Goal: Submit feedback/report problem

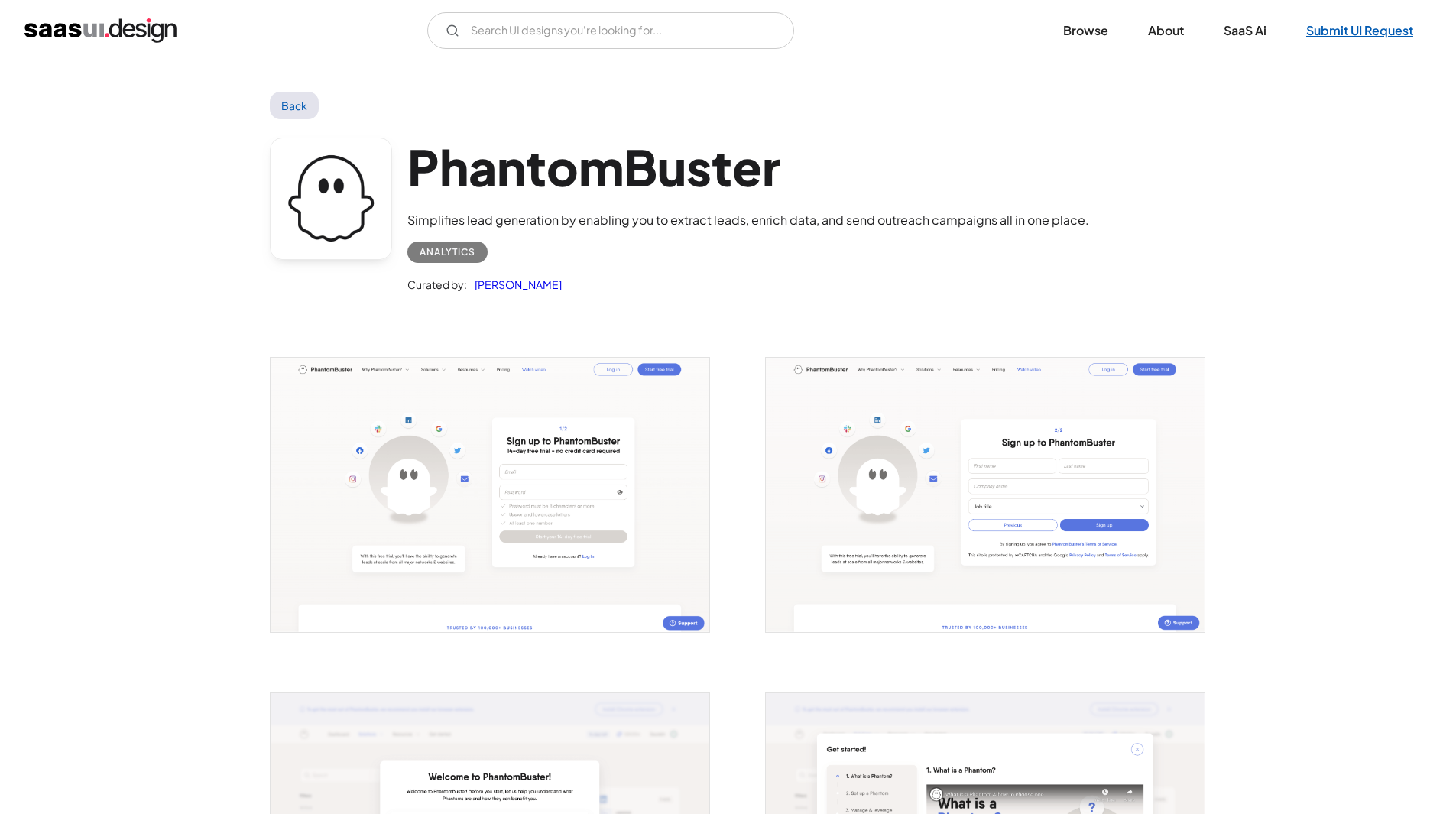
click at [1328, 32] on link "Submit UI Request" at bounding box center [1361, 30] width 144 height 33
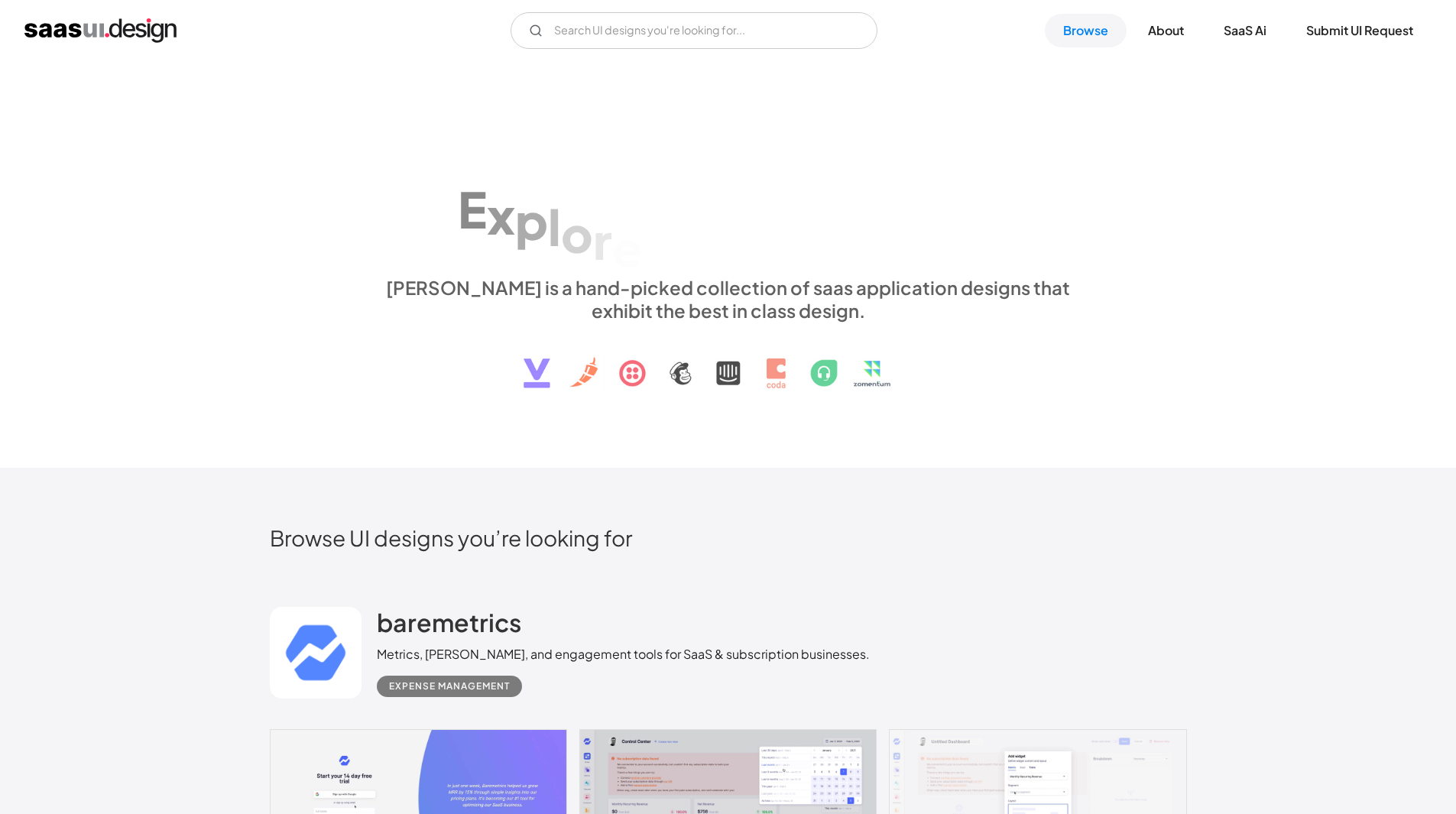
click at [124, 29] on img "home" at bounding box center [100, 30] width 152 height 24
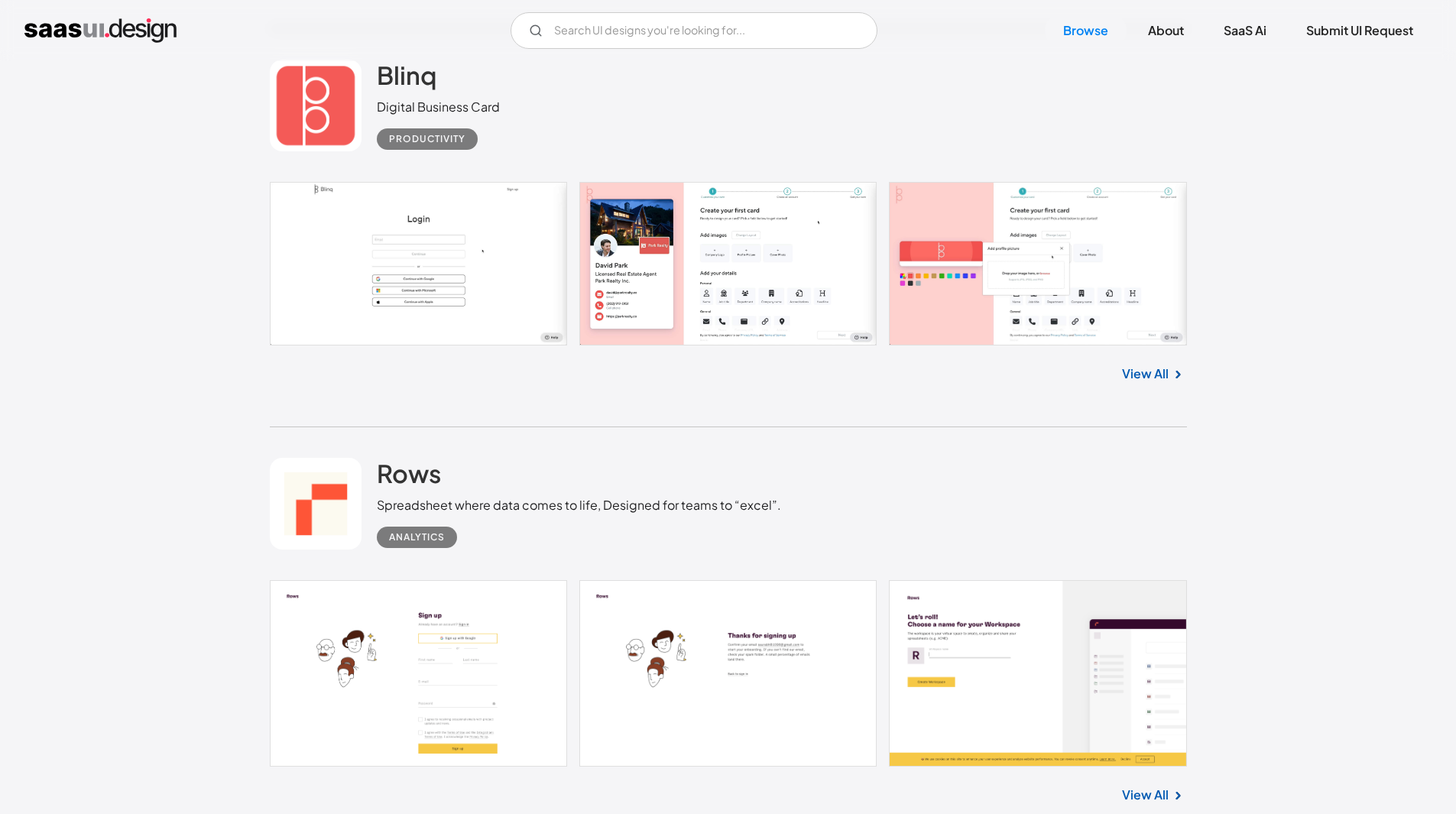
scroll to position [12614, 0]
